Goal: Task Accomplishment & Management: Manage account settings

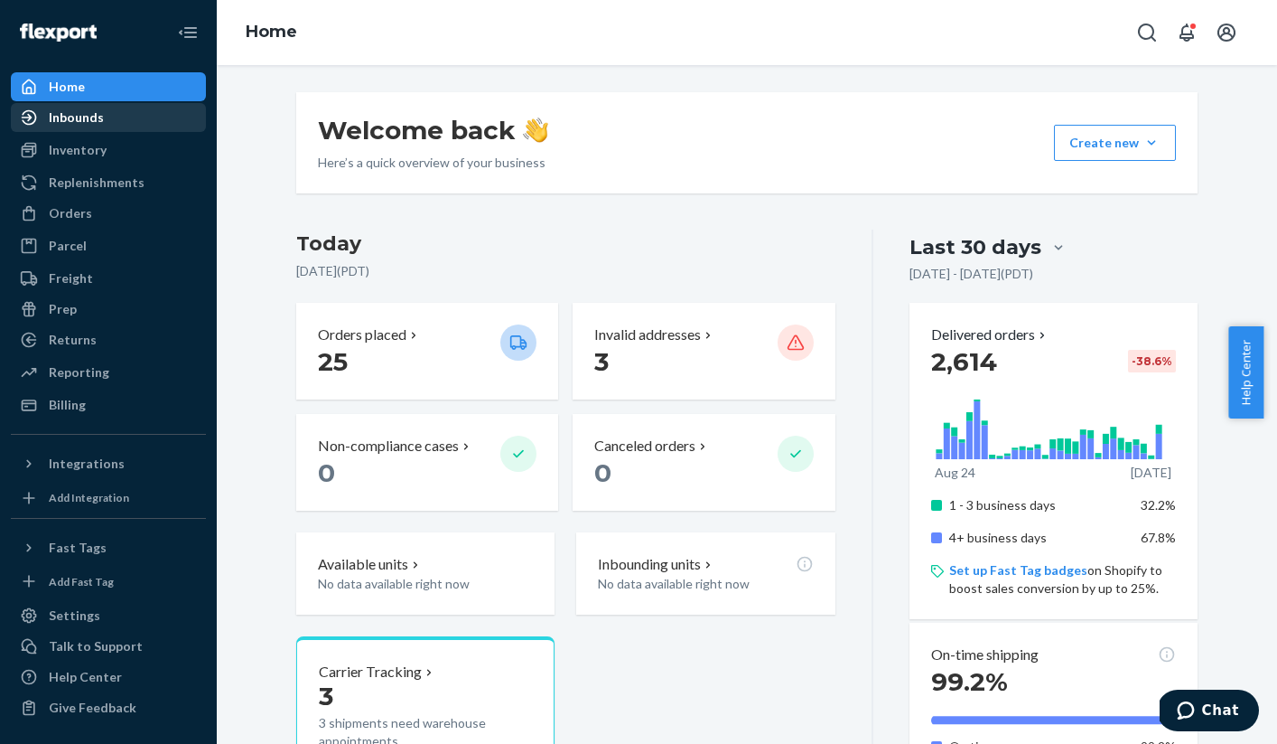
click at [117, 127] on div "Inbounds" at bounding box center [109, 117] width 192 height 25
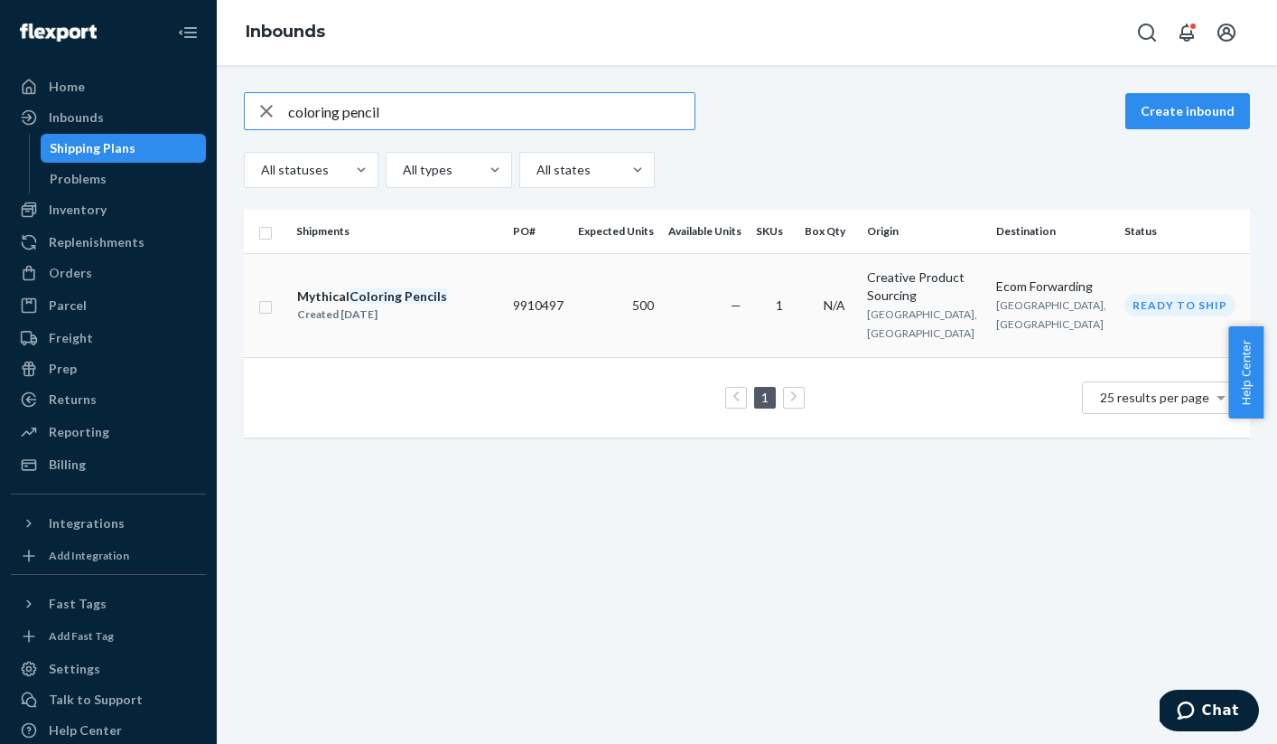
type input "coloring pencil"
click at [473, 299] on div "Mythical Coloring Pencils Created [DATE]" at bounding box center [397, 305] width 202 height 38
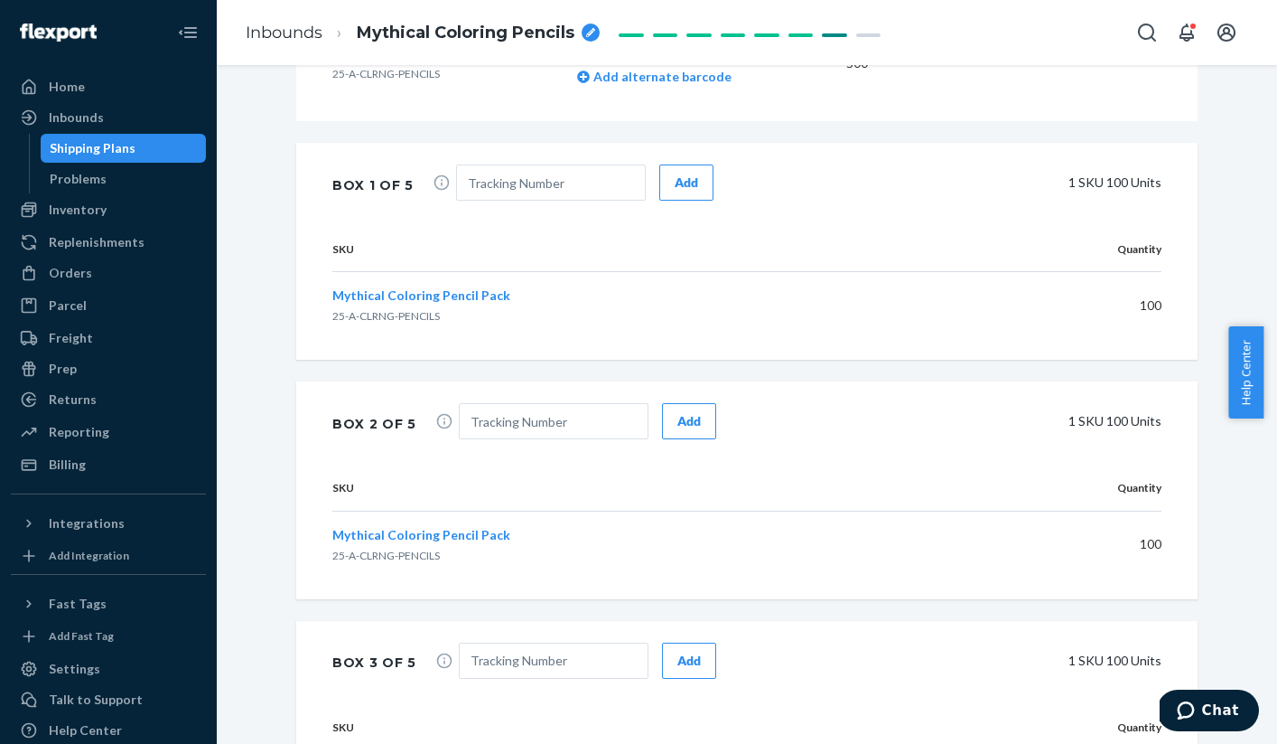
scroll to position [751, 0]
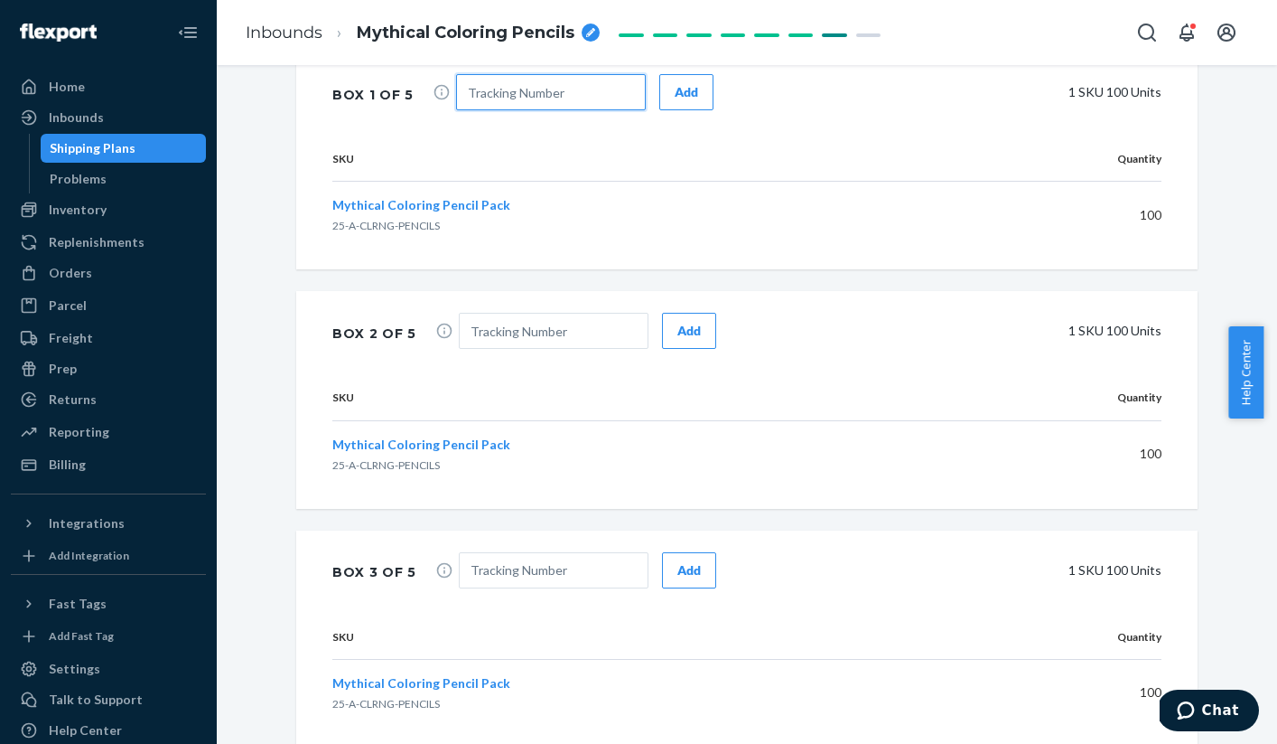
click at [529, 86] on input "text" at bounding box center [551, 92] width 190 height 36
paste input "1ZH930G20308513613"
type input "1ZH930G20308513613"
click at [675, 96] on div "Add" at bounding box center [686, 92] width 23 height 18
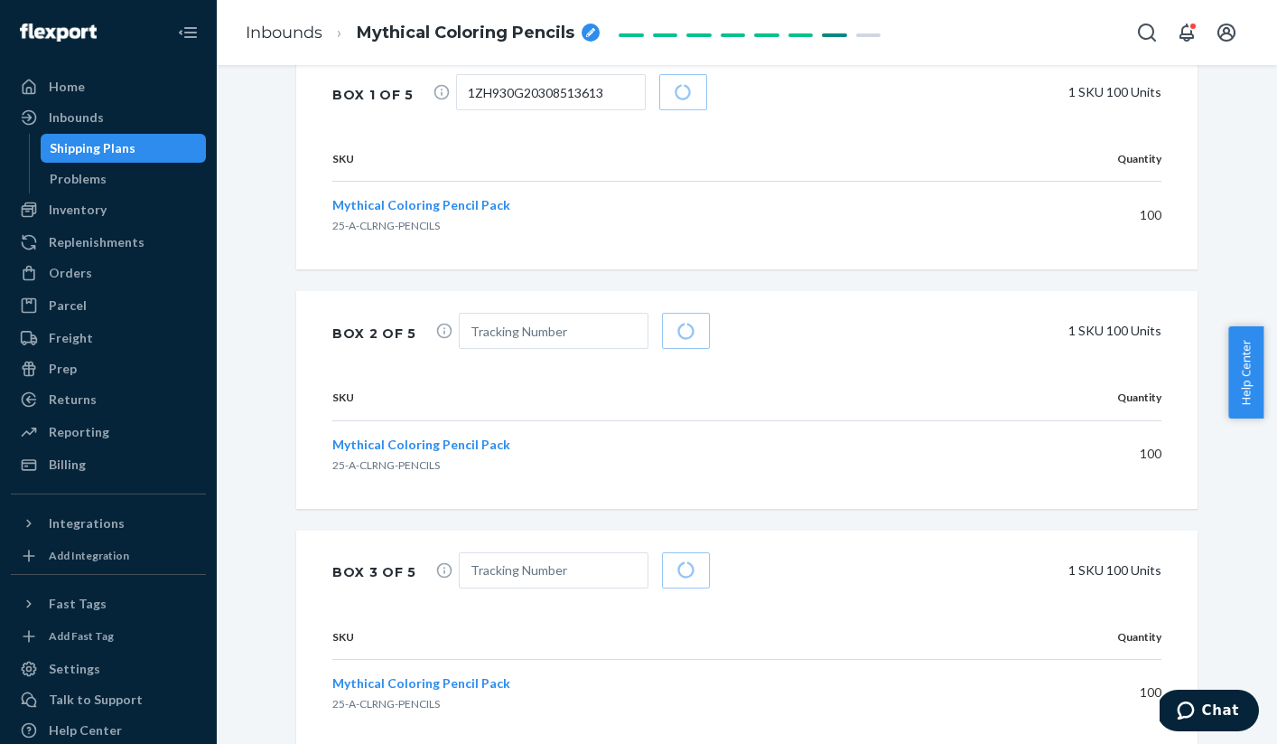
scroll to position [748, 0]
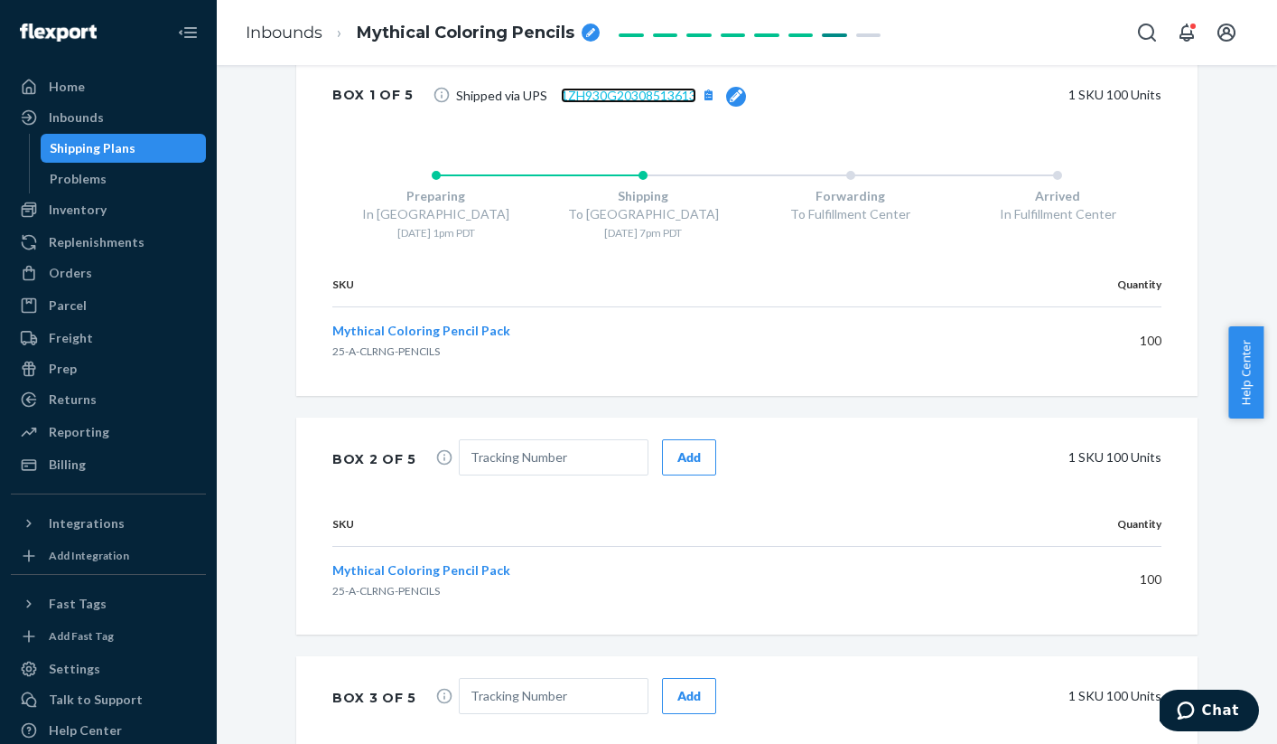
click at [593, 92] on link "1ZH930G20308513613" at bounding box center [629, 95] width 136 height 15
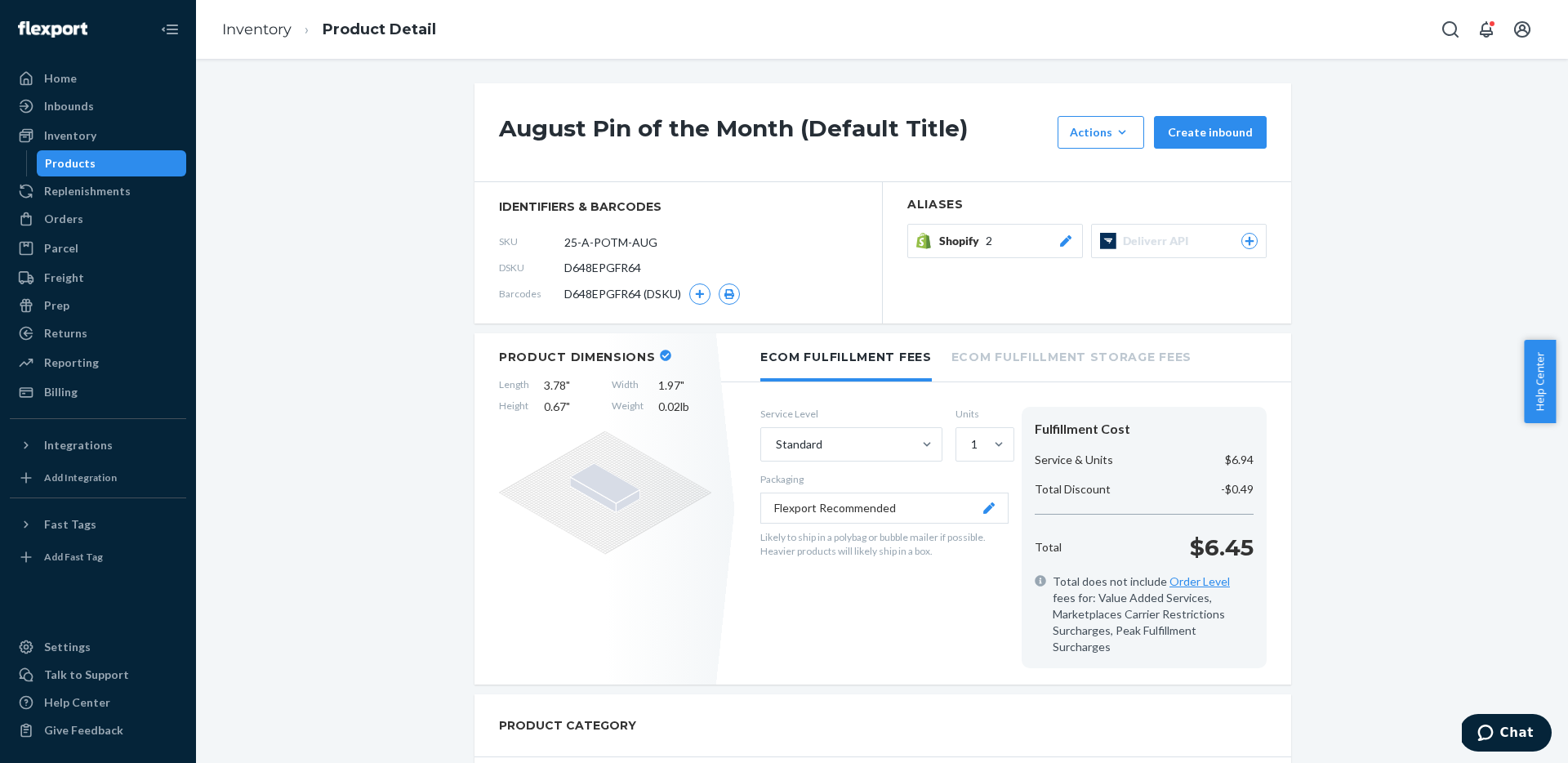
click at [1030, 250] on button "Shopify 2" at bounding box center [995, 241] width 175 height 34
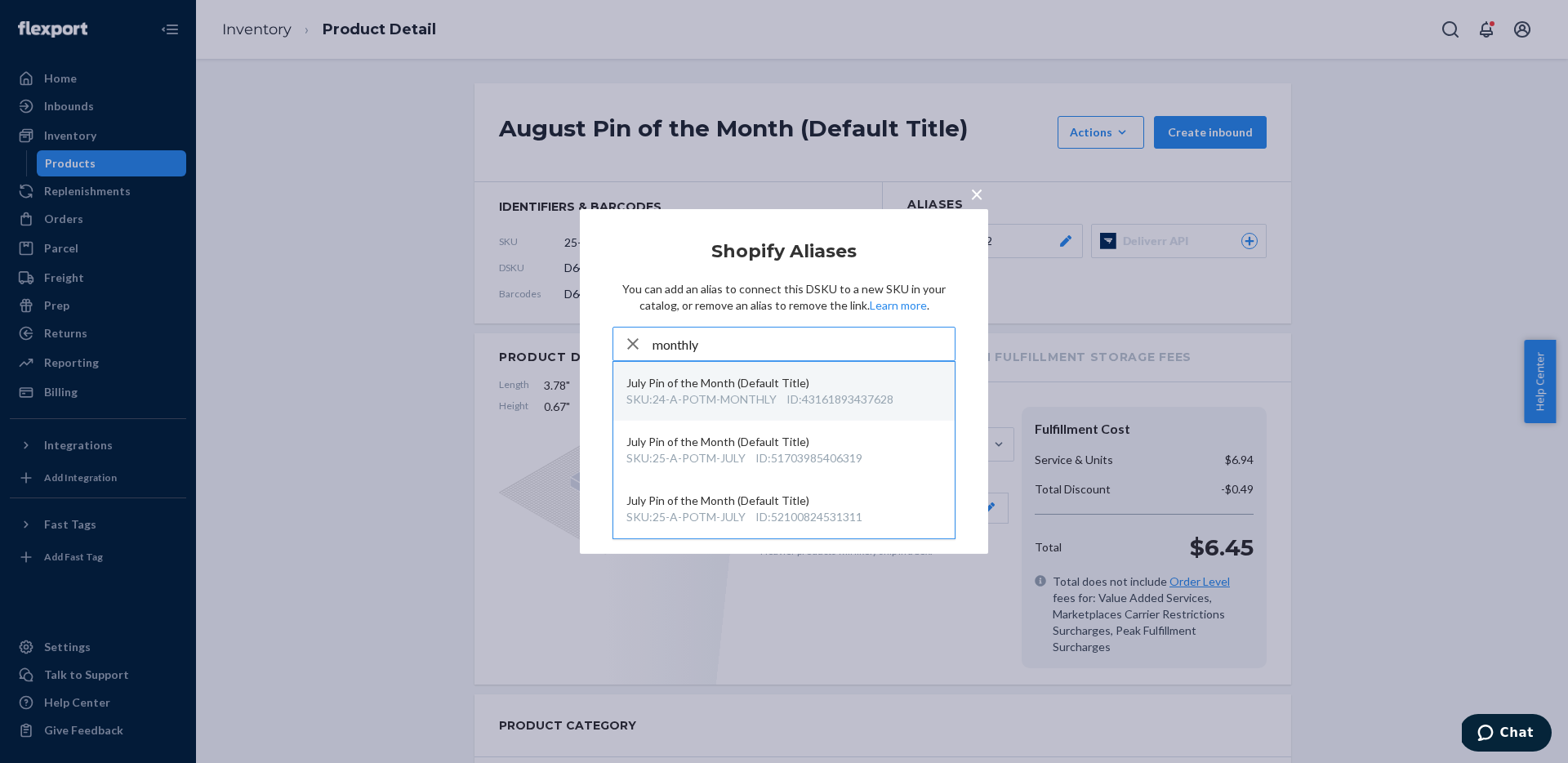
type input "monthly"
click at [866, 400] on div "ID : 43161893437628" at bounding box center [840, 400] width 107 height 16
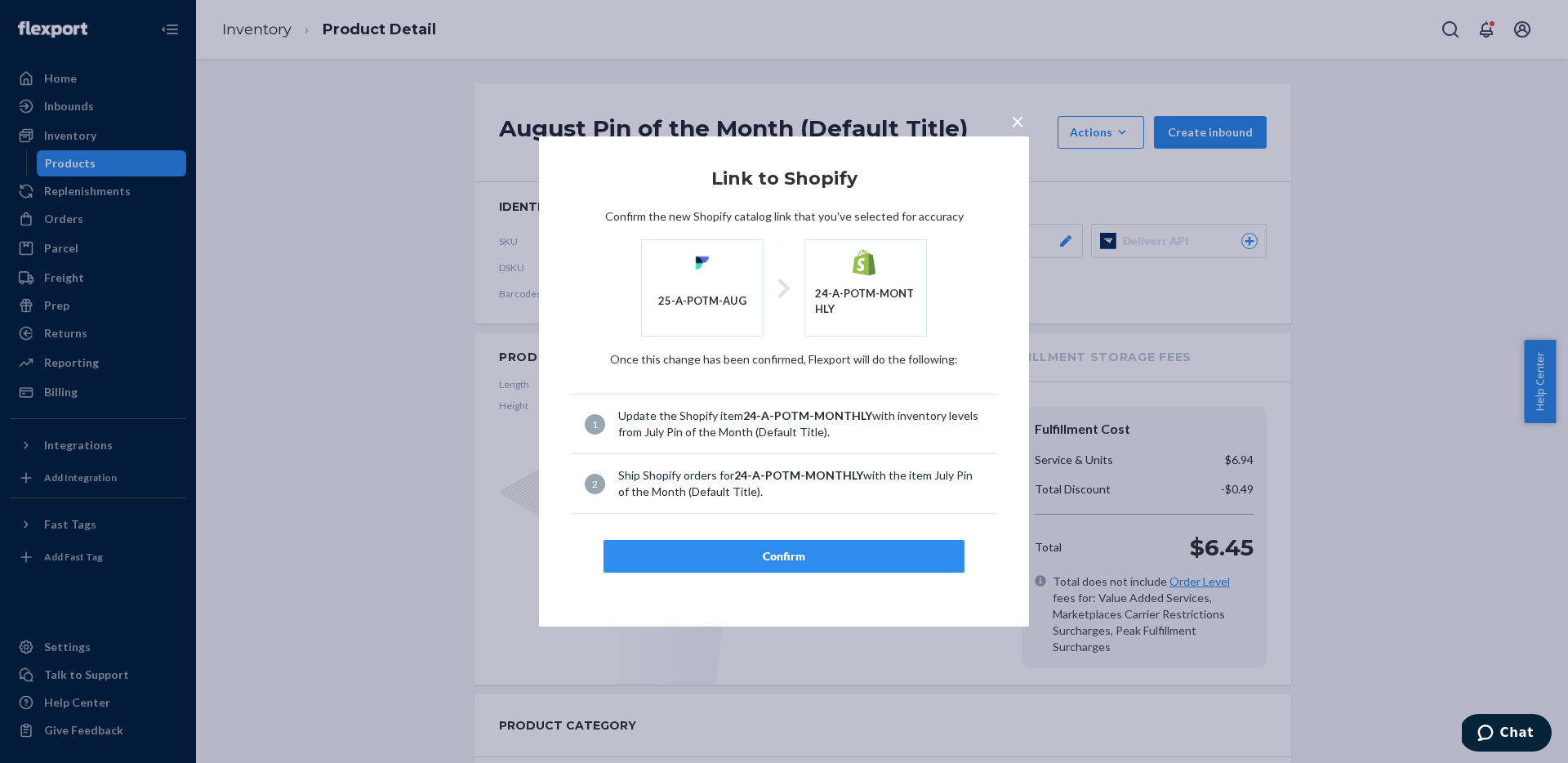
click at [817, 542] on button "Confirm" at bounding box center [784, 556] width 361 height 33
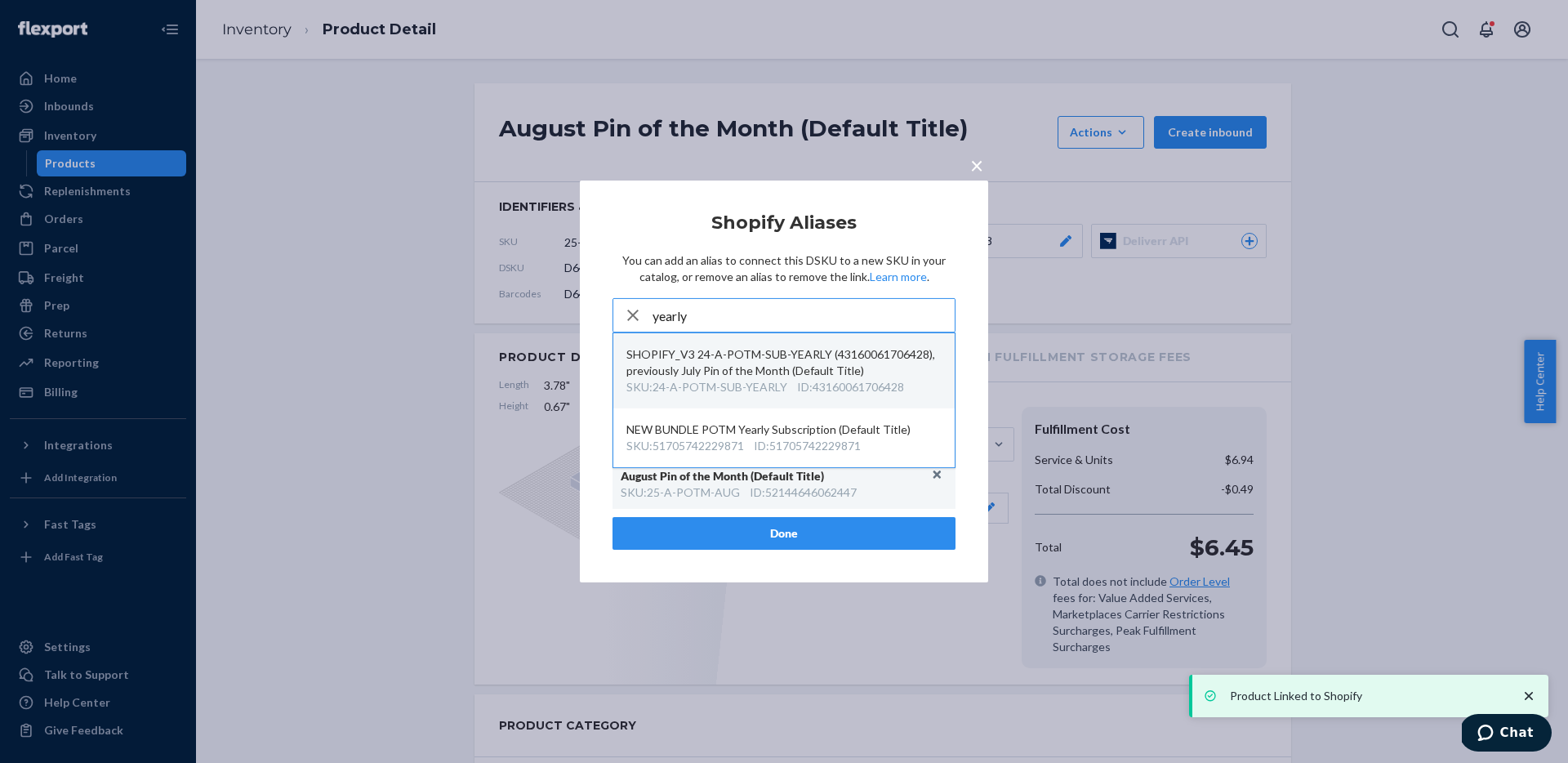
type input "yearly"
click at [824, 371] on div "SHOPIFY_V3 24-A-POTM-SUB-YEARLY (43160061706428), previously July Pin of the Mo…" at bounding box center [784, 363] width 315 height 33
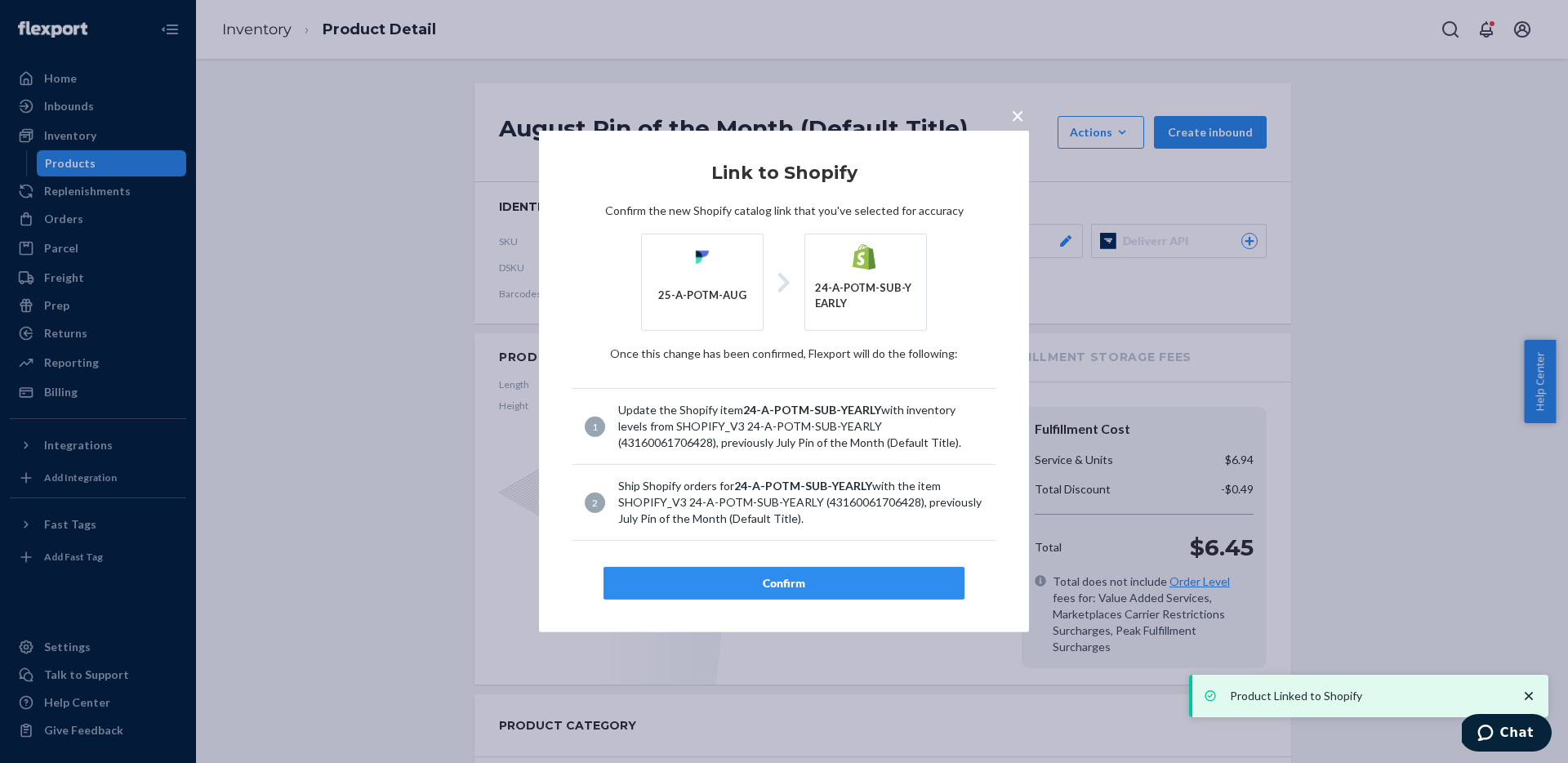
click at [787, 599] on div "× Link to Shopify Confirm the new Shopify catalog link that you've selected for…" at bounding box center [784, 382] width 490 height 502
click at [788, 589] on div "Confirm" at bounding box center [784, 583] width 333 height 16
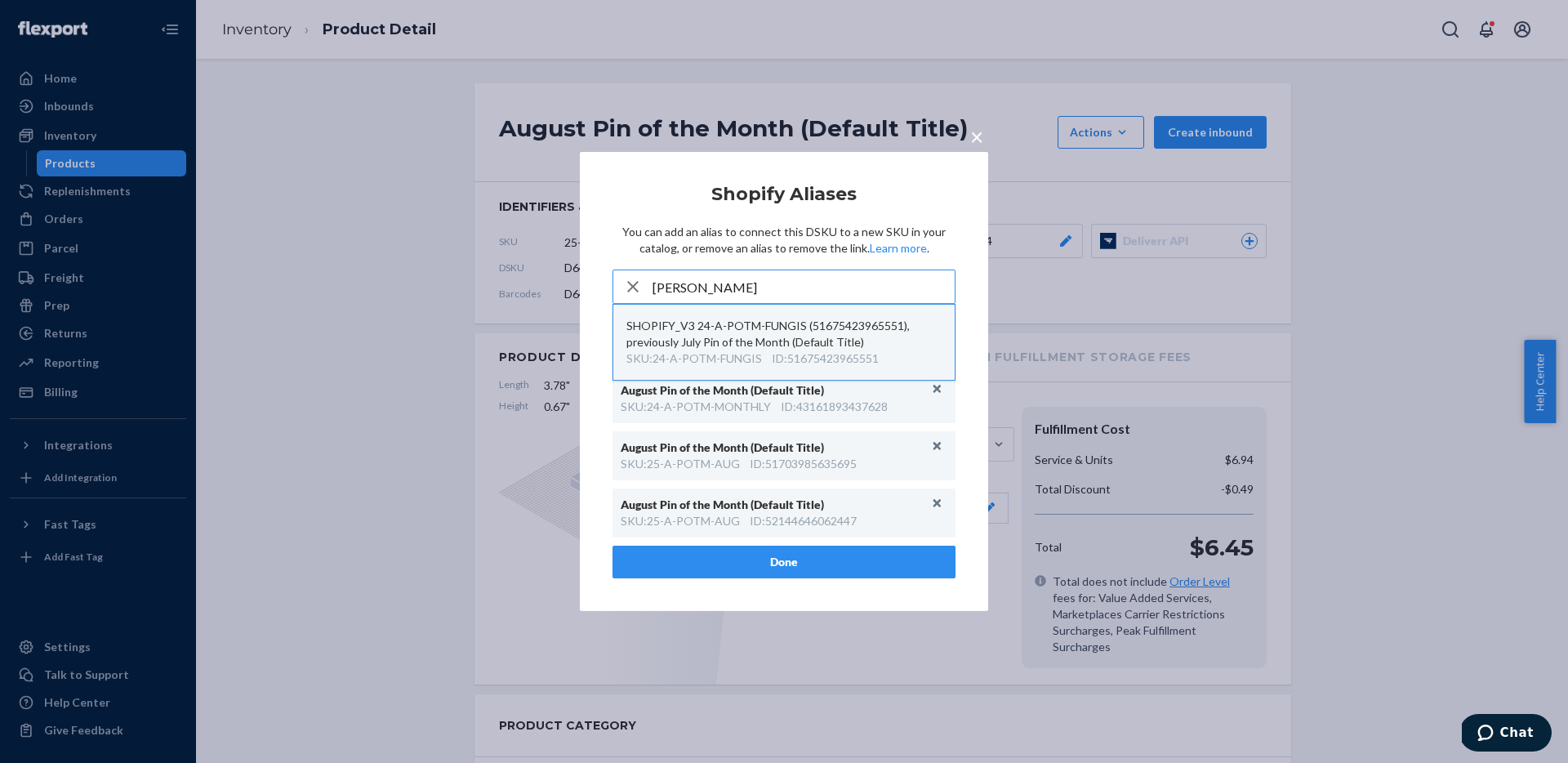
type input "fung"
click at [749, 372] on button "SHOPIFY_V3 24-A-POTM-FUNGIS (51675423965551), previously July Pin of the Month …" at bounding box center [784, 342] width 342 height 75
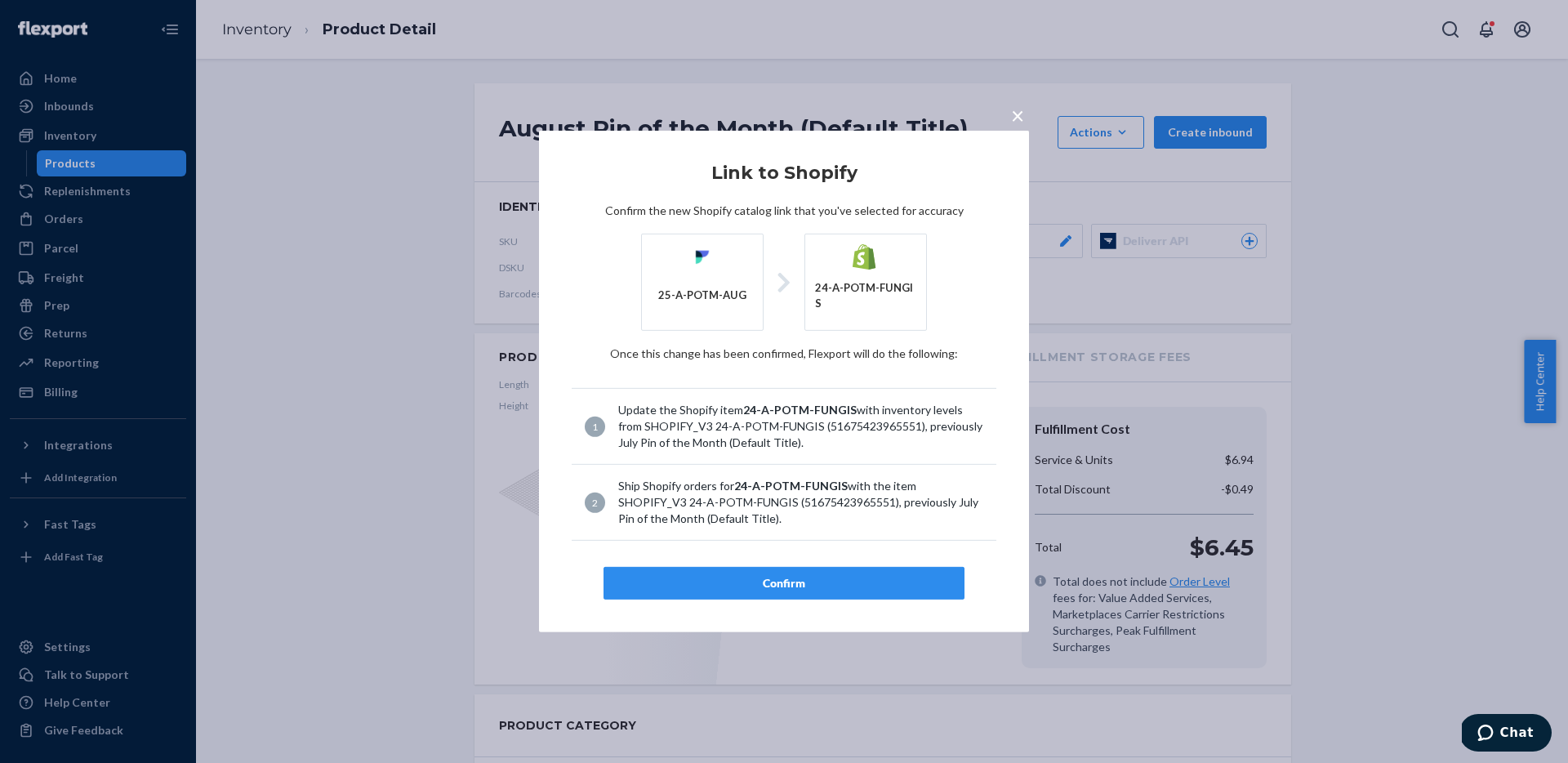
click at [776, 575] on div "Confirm" at bounding box center [784, 583] width 333 height 16
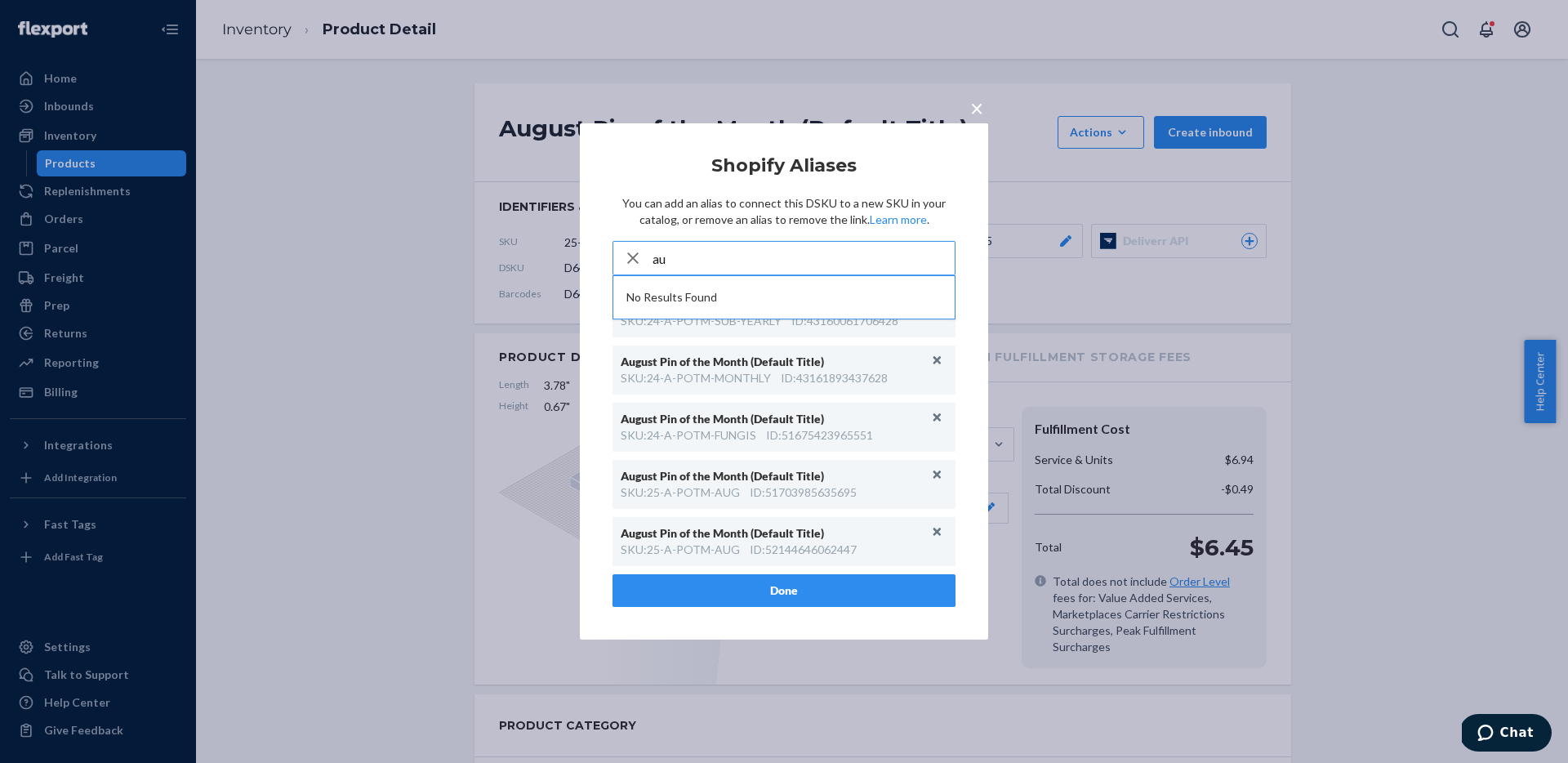
type input "a"
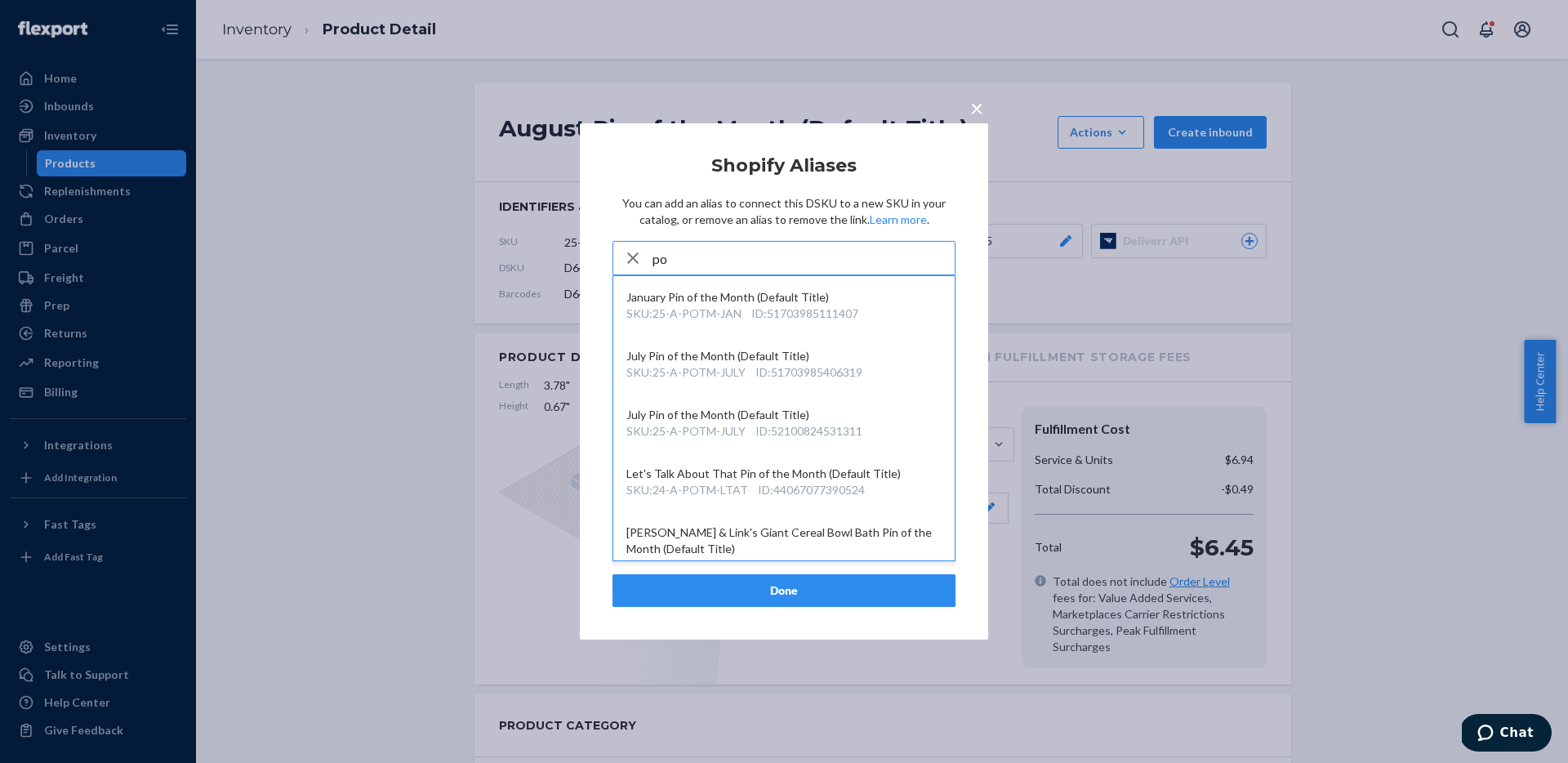
type input "p"
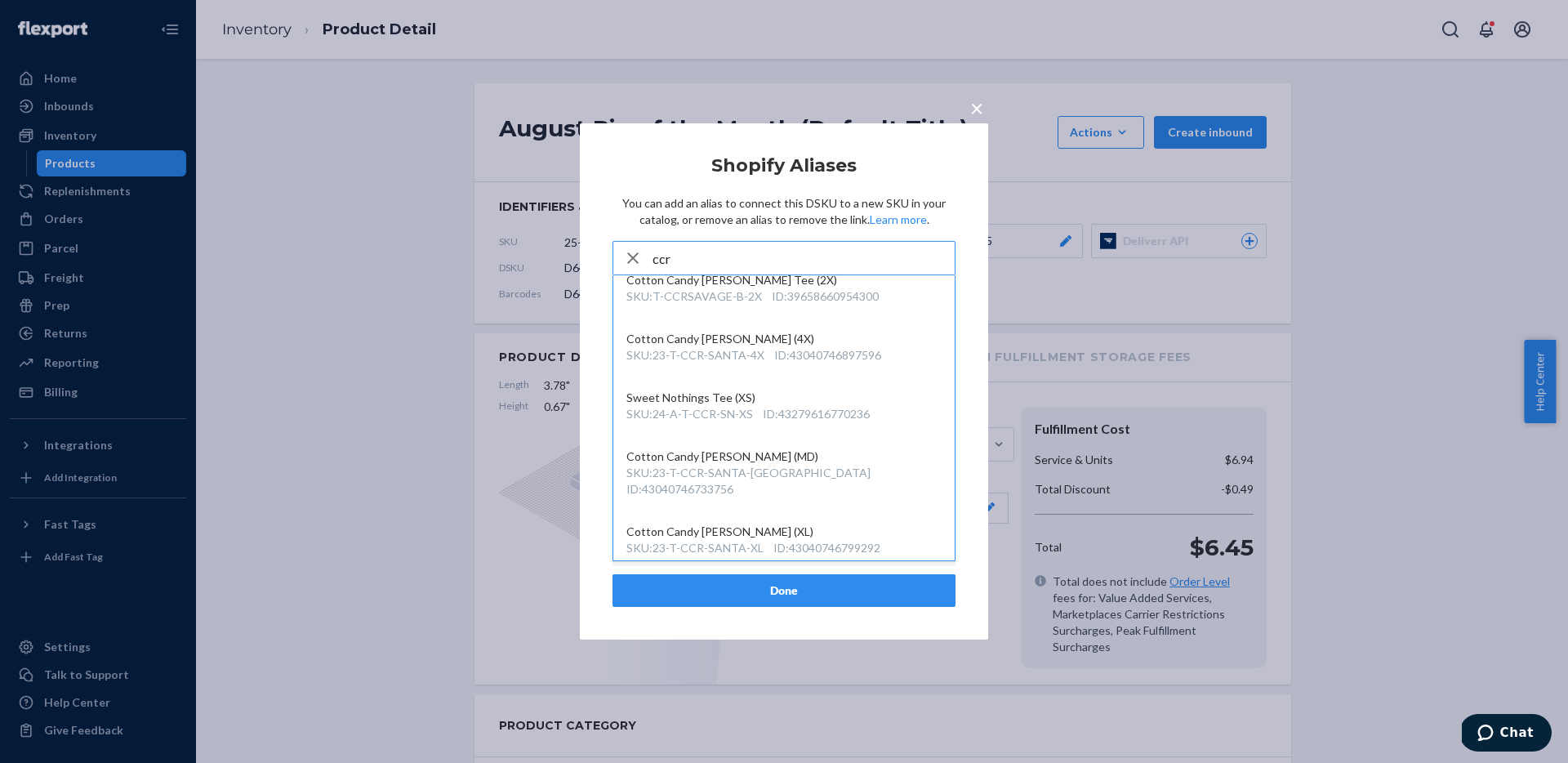
scroll to position [1186, 0]
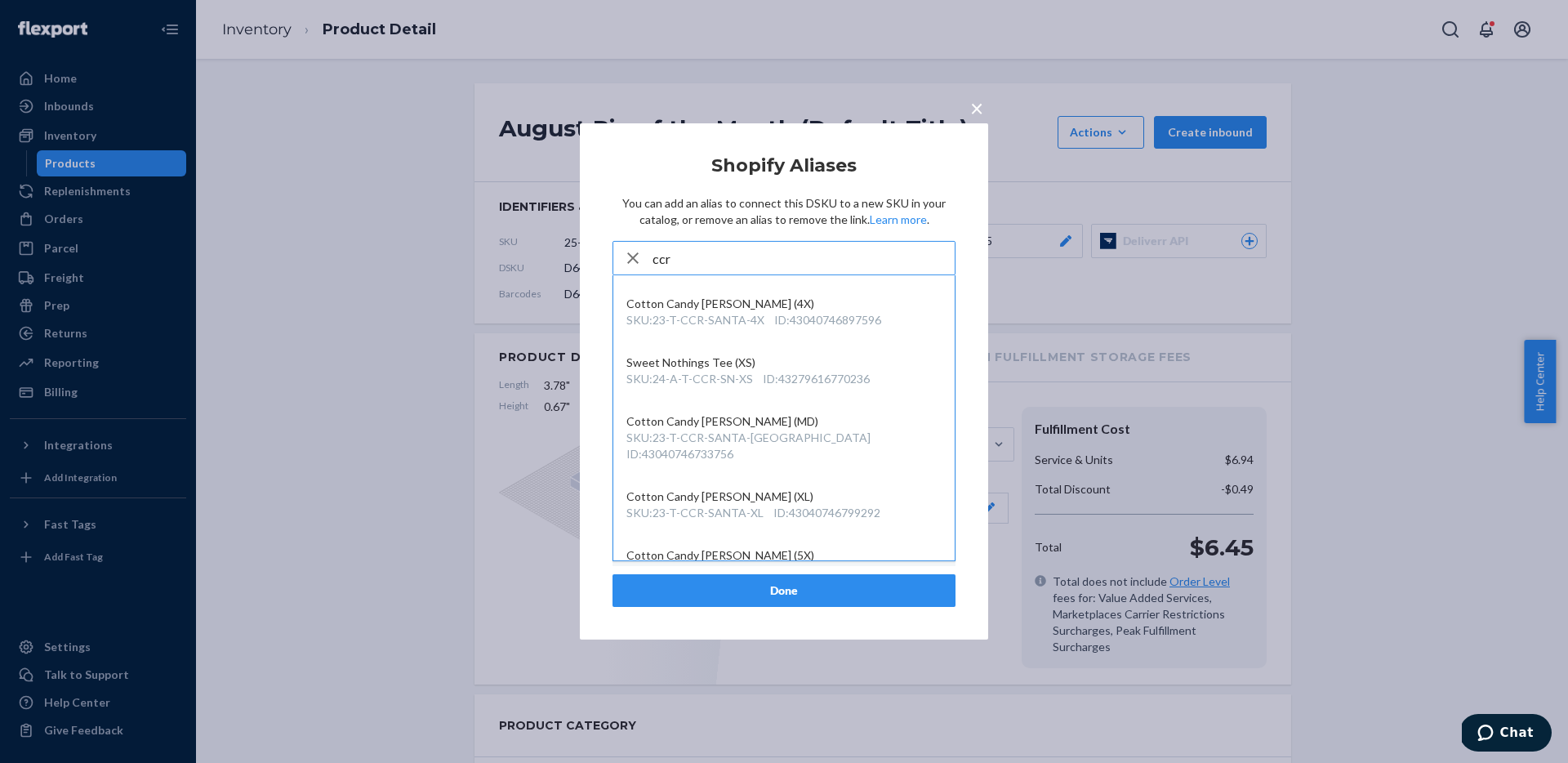
type input "ccr"
click at [879, 186] on article "Shopify Aliases You can add an alias to connect this DSKU to a new SKU in your …" at bounding box center [784, 382] width 343 height 451
click at [634, 258] on icon "button" at bounding box center [633, 258] width 20 height 33
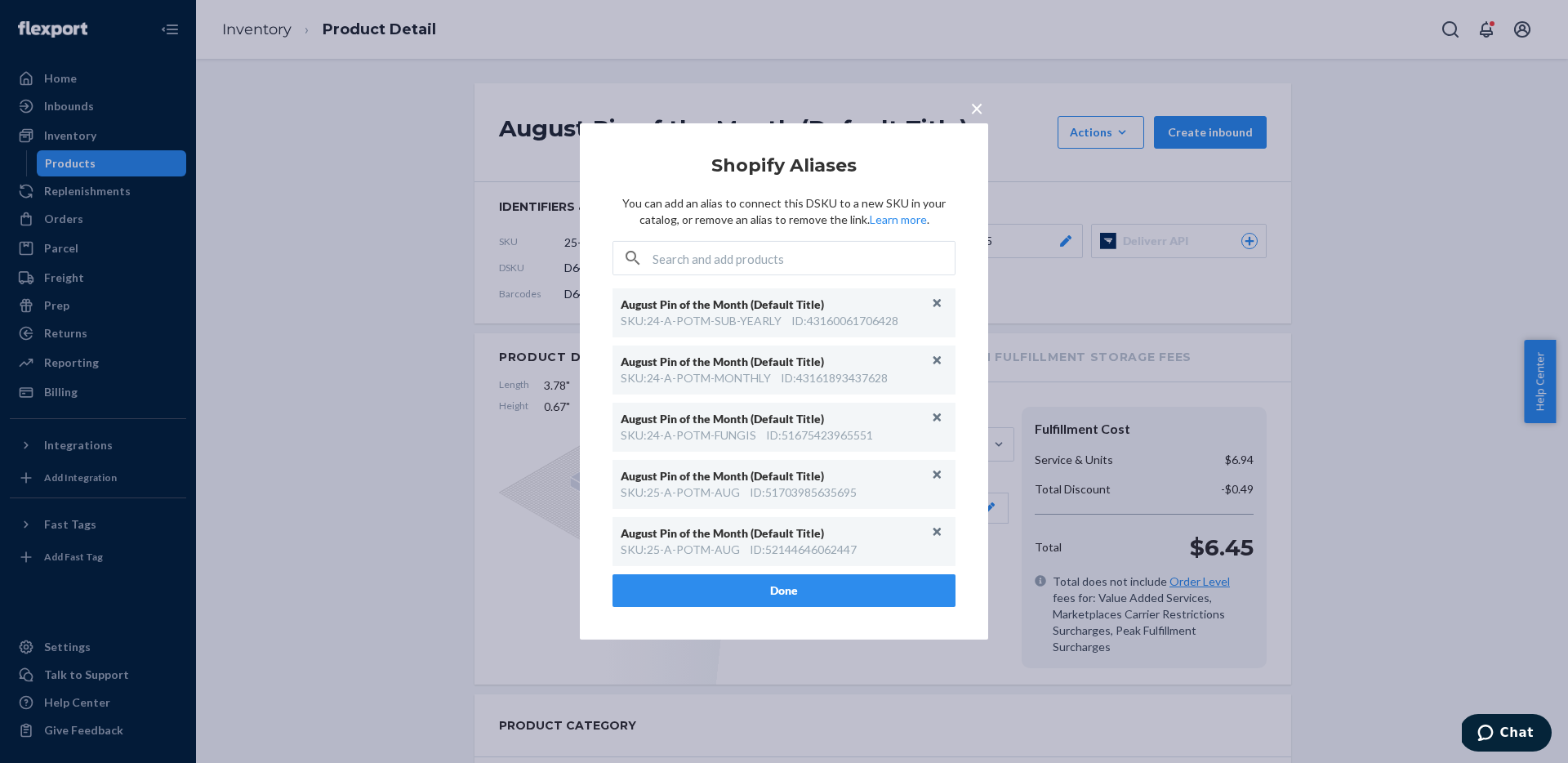
click at [680, 193] on article "Shopify Aliases You can add an alias to connect this DSKU to a new SKU in your …" at bounding box center [784, 382] width 343 height 451
click at [798, 261] on input "text" at bounding box center [803, 258] width 302 height 33
type input "monthly"
click at [733, 226] on p "You can add an alias to connect this DSKU to a new SKU in your catalog, or remo…" at bounding box center [784, 212] width 343 height 33
click at [725, 250] on input "monthly" at bounding box center [803, 258] width 302 height 33
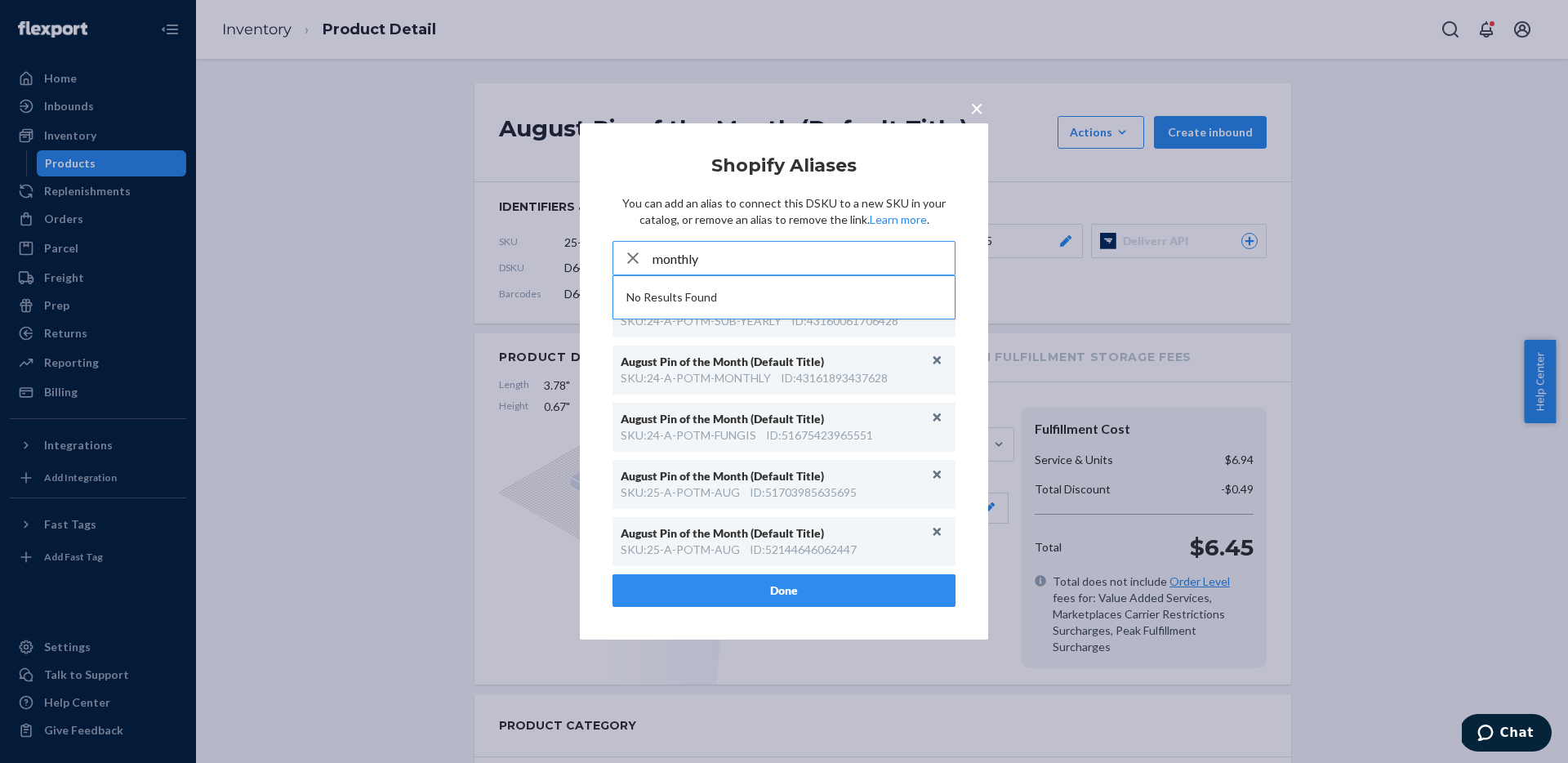
click at [725, 250] on input "monthly" at bounding box center [803, 258] width 302 height 33
type input "yearly"
click at [688, 253] on input "yearly" at bounding box center [803, 258] width 302 height 33
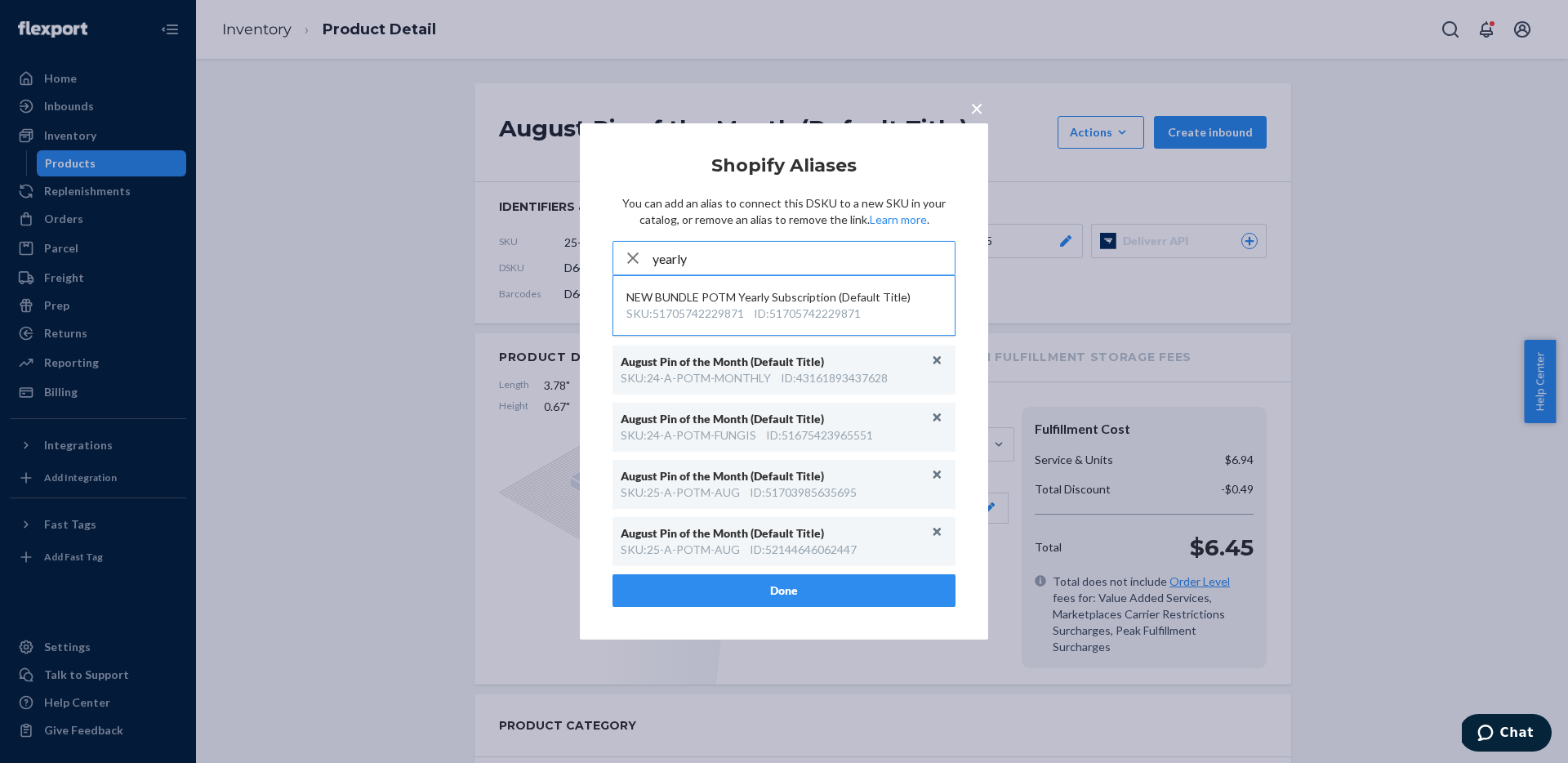
click at [688, 253] on input "yearly" at bounding box center [803, 258] width 302 height 33
click at [799, 587] on button "Done" at bounding box center [784, 590] width 343 height 33
